Goal: Information Seeking & Learning: Learn about a topic

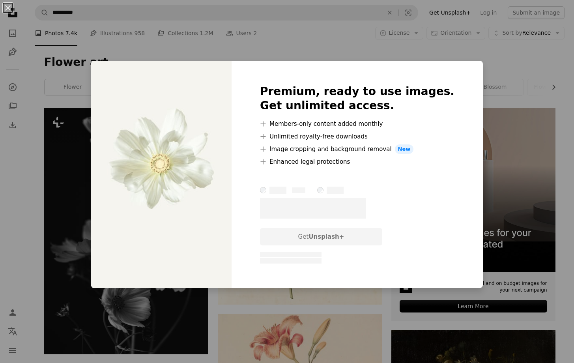
scroll to position [751, 0]
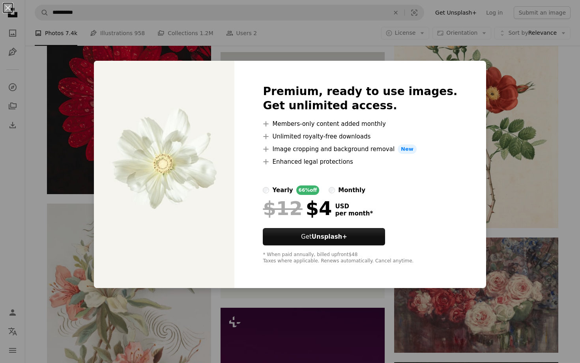
click at [91, 67] on div "An X shape Premium, ready to use images. Get unlimited access. A plus sign Memb…" at bounding box center [290, 181] width 580 height 363
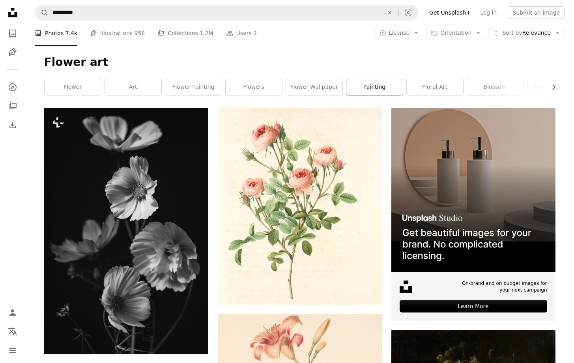
click at [377, 87] on link "painting" at bounding box center [374, 87] width 56 height 16
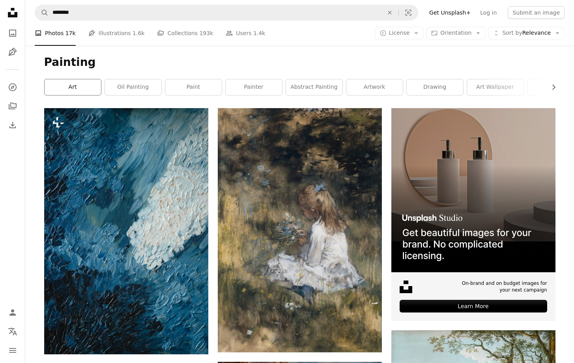
click at [81, 87] on link "art" at bounding box center [73, 87] width 56 height 16
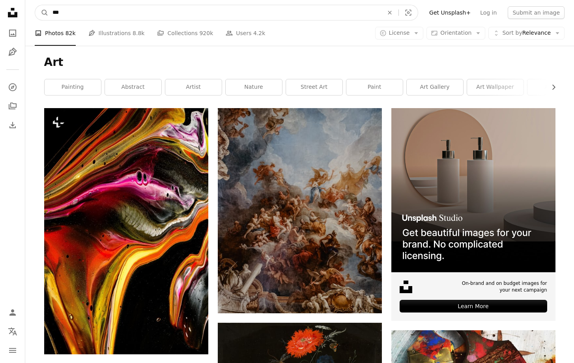
click at [87, 12] on input "***" at bounding box center [215, 12] width 332 height 15
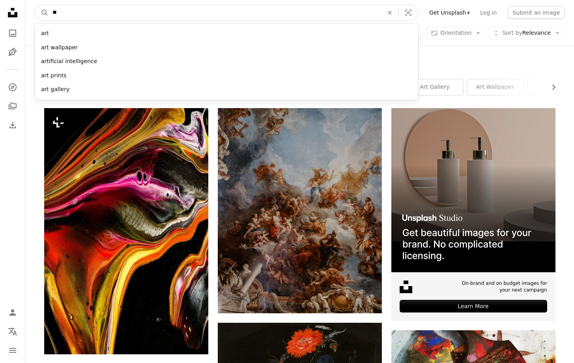
type input "*"
type input "**********"
click at [35, 5] on button "A magnifying glass" at bounding box center [41, 12] width 13 height 15
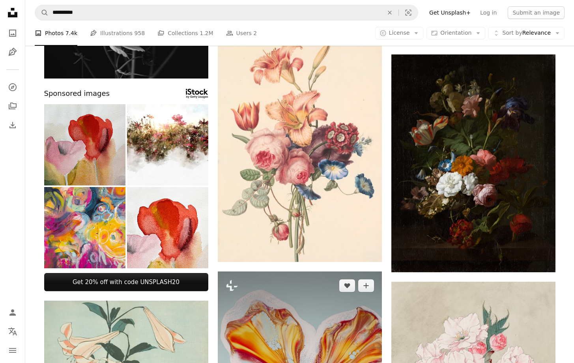
scroll to position [332, 0]
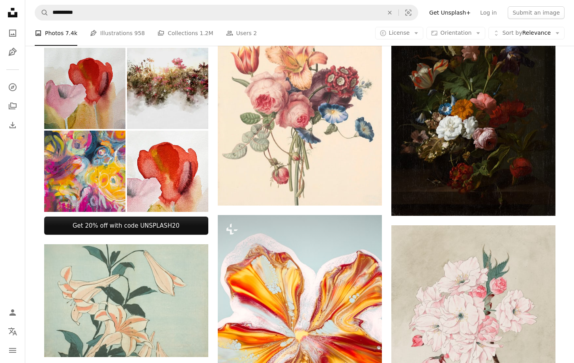
click at [167, 114] on img at bounding box center [167, 88] width 81 height 81
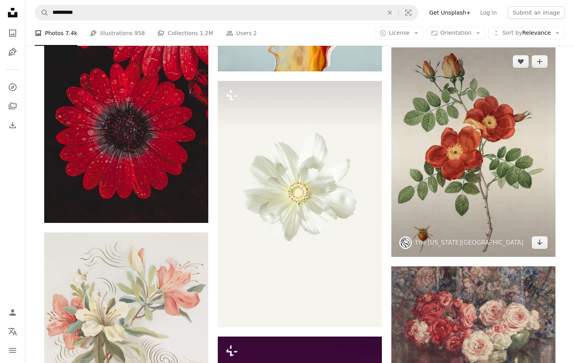
scroll to position [726, 0]
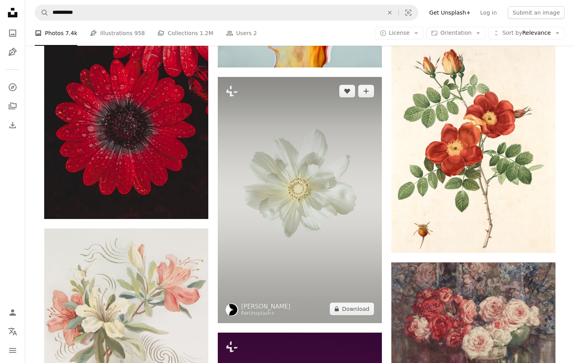
click at [285, 220] on img at bounding box center [300, 200] width 164 height 246
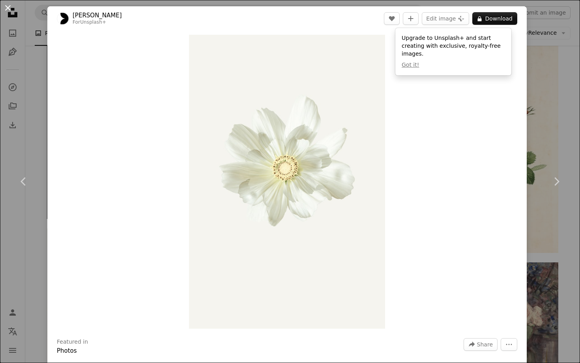
click at [8, 8] on button "An X shape" at bounding box center [7, 7] width 9 height 9
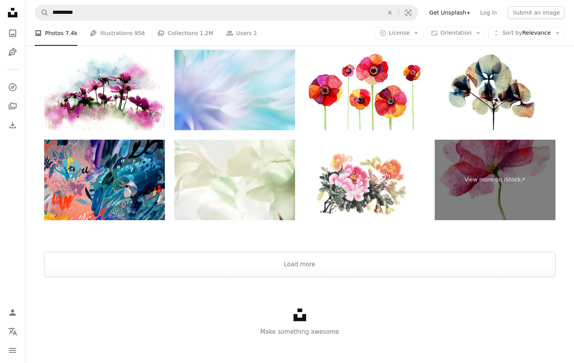
scroll to position [1692, 0]
click at [304, 269] on button "Load more" at bounding box center [299, 263] width 511 height 25
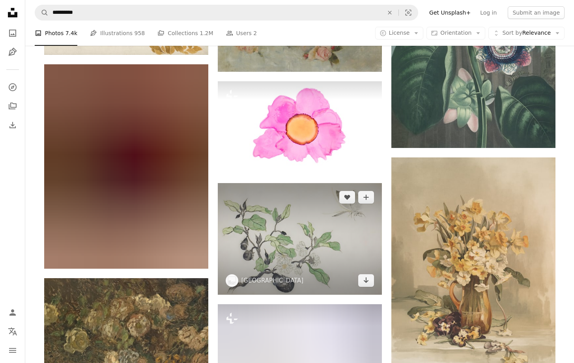
scroll to position [12739, 0]
